Goal: Transaction & Acquisition: Book appointment/travel/reservation

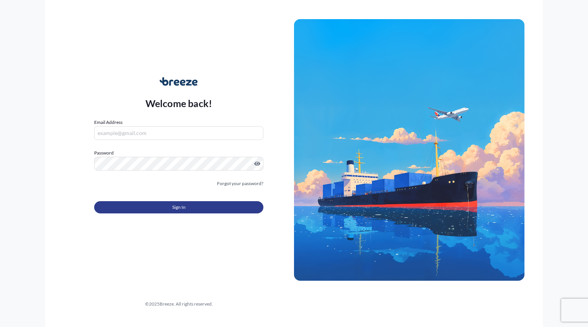
type input "[EMAIL_ADDRESS][DOMAIN_NAME]"
click at [205, 210] on button "Sign In" at bounding box center [178, 207] width 169 height 12
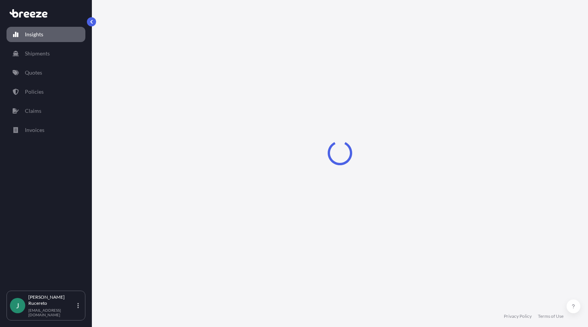
select select "2025"
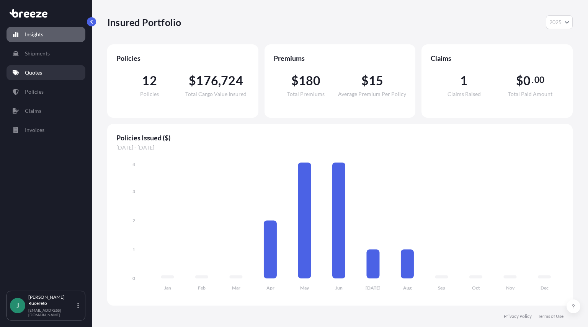
click at [41, 75] on p "Quotes" at bounding box center [33, 73] width 17 height 8
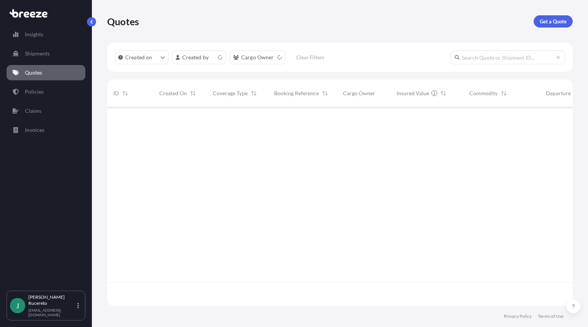
scroll to position [197, 460]
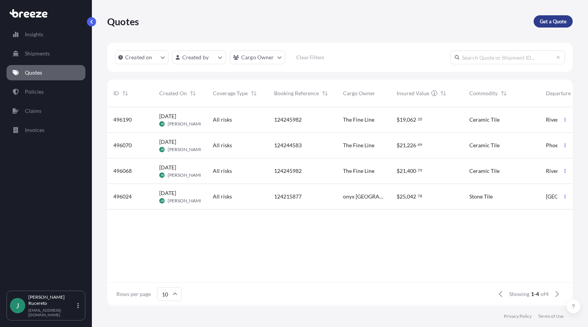
click at [559, 16] on link "Get a Quote" at bounding box center [552, 21] width 39 height 12
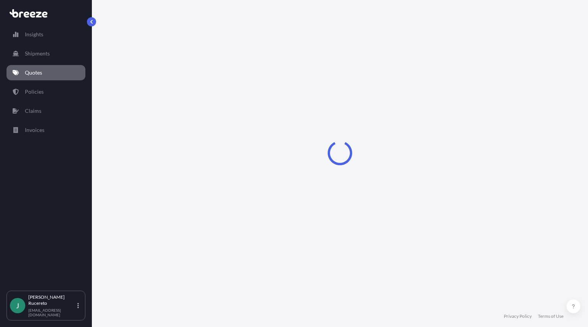
select select "Sea"
select select "1"
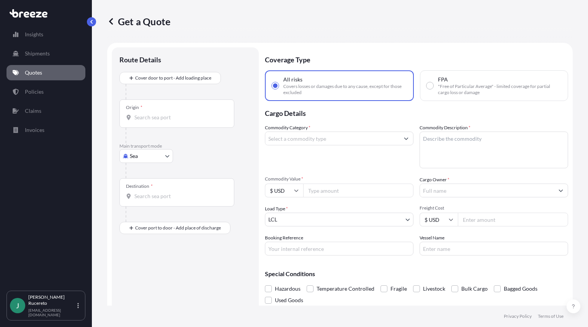
scroll to position [12, 0]
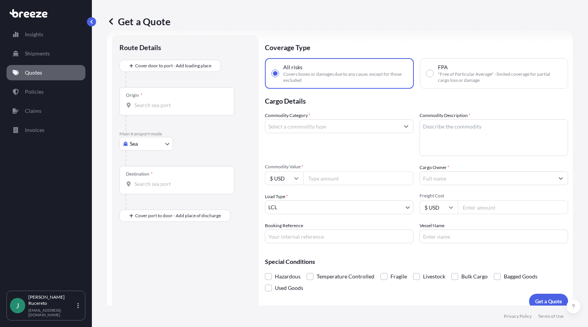
click at [166, 139] on body "Insights Shipments Quotes Policies Claims Invoices J [PERSON_NAME] [EMAIL_ADDRE…" at bounding box center [294, 163] width 588 height 327
click at [138, 191] on span "Road" at bounding box center [140, 191] width 12 height 8
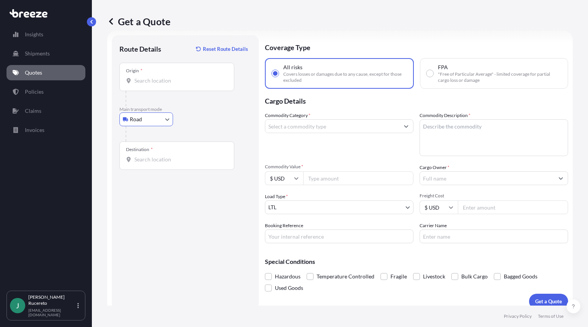
click at [150, 82] on input "Origin *" at bounding box center [179, 81] width 90 height 8
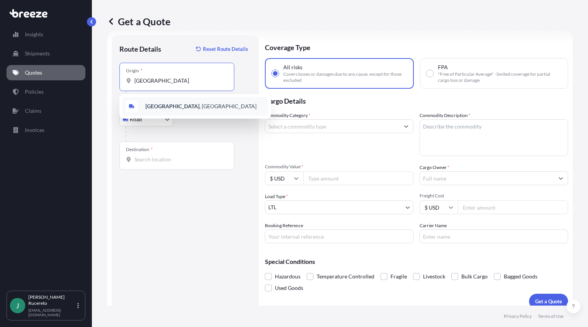
click at [169, 108] on b "[GEOGRAPHIC_DATA]" at bounding box center [172, 106] width 54 height 7
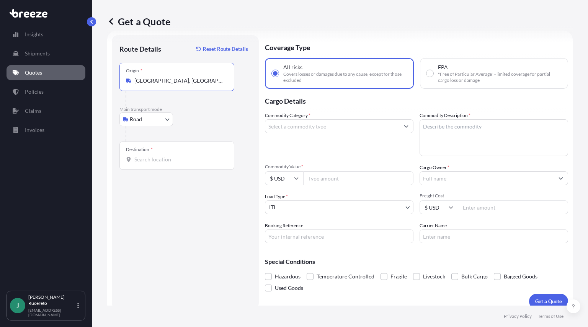
type input "[GEOGRAPHIC_DATA], [GEOGRAPHIC_DATA]"
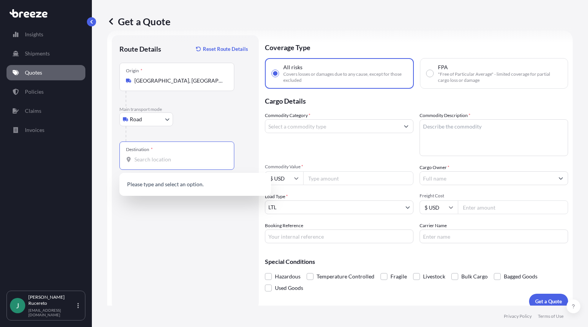
click at [161, 162] on input "Destination *" at bounding box center [179, 160] width 90 height 8
click at [178, 162] on input "Destination * Please select a destination" at bounding box center [179, 160] width 90 height 8
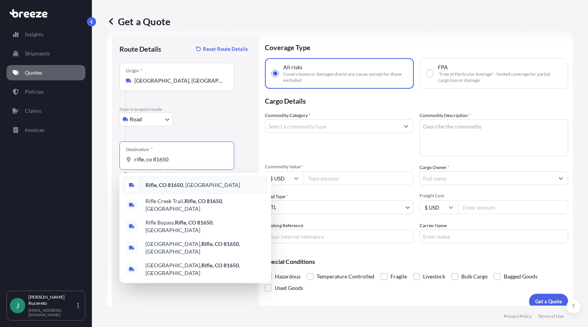
click at [170, 188] on span "Rifle, CO 81650 , [GEOGRAPHIC_DATA]" at bounding box center [192, 185] width 95 height 8
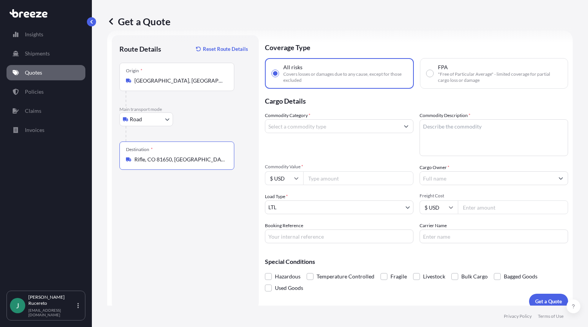
type input "Rifle, CO 81650, [GEOGRAPHIC_DATA]"
click at [347, 132] on input "Commodity Category *" at bounding box center [332, 126] width 134 height 14
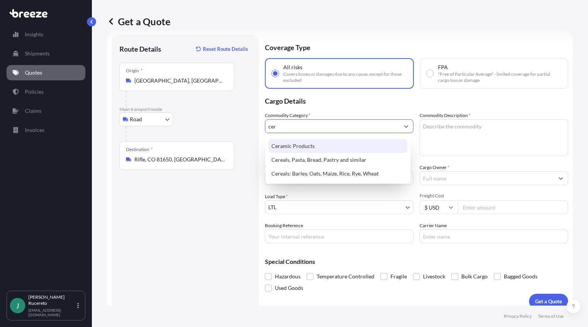
click at [318, 147] on div "Ceramic Products" at bounding box center [337, 146] width 139 height 14
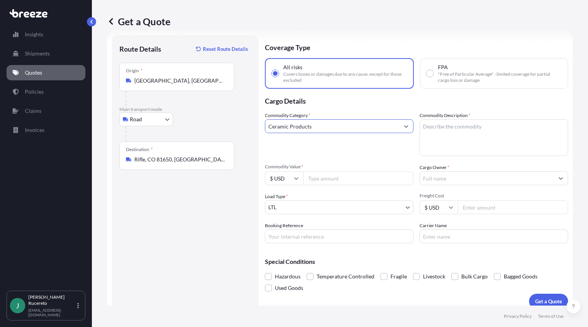
type input "Ceramic Products"
click at [457, 130] on textarea "Commodity Description *" at bounding box center [493, 137] width 148 height 37
type textarea "Ceramic tile"
click at [346, 179] on input "Commodity Value *" at bounding box center [358, 178] width 110 height 14
type input "4000"
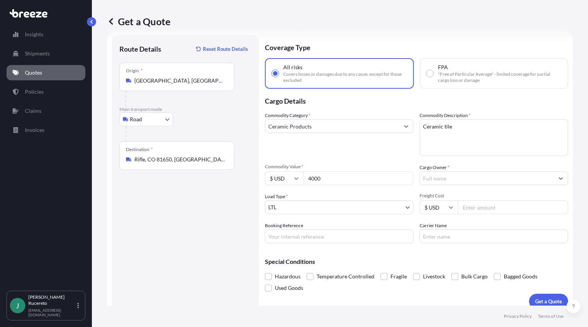
click at [436, 178] on input "Cargo Owner *" at bounding box center [487, 178] width 134 height 14
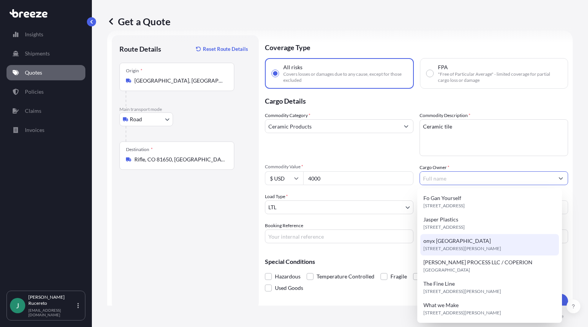
click at [445, 241] on span "onyx [GEOGRAPHIC_DATA]" at bounding box center [456, 241] width 67 height 8
type input "onyx [GEOGRAPHIC_DATA]"
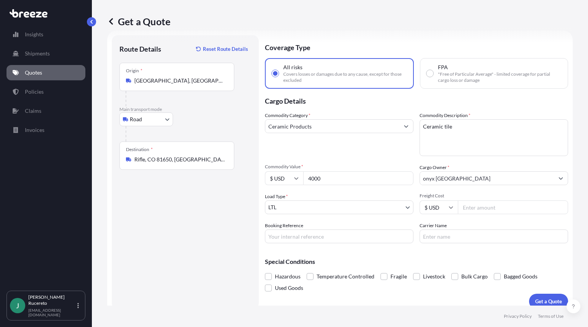
click at [468, 206] on input "Freight Cost" at bounding box center [513, 207] width 110 height 14
type input "341.97"
click at [326, 240] on input "Booking Reference" at bounding box center [339, 237] width 148 height 14
paste input "124294788"
type input "124294788"
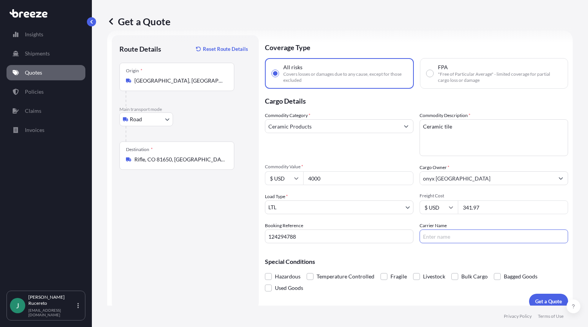
click at [443, 234] on input "Carrier Name" at bounding box center [493, 237] width 148 height 14
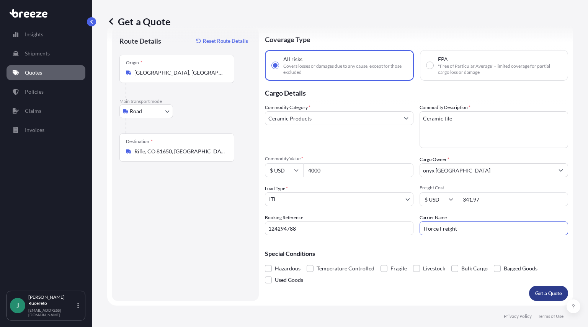
type input "Tforce Freight"
click at [538, 291] on p "Get a Quote" at bounding box center [548, 294] width 27 height 8
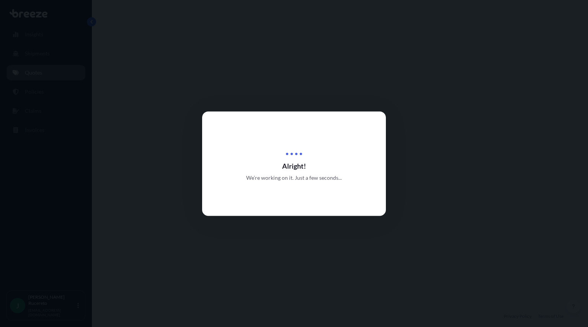
select select "Road"
select select "1"
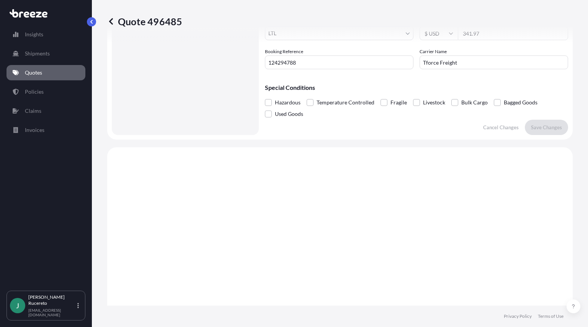
scroll to position [295, 0]
